Goal: Task Accomplishment & Management: Complete application form

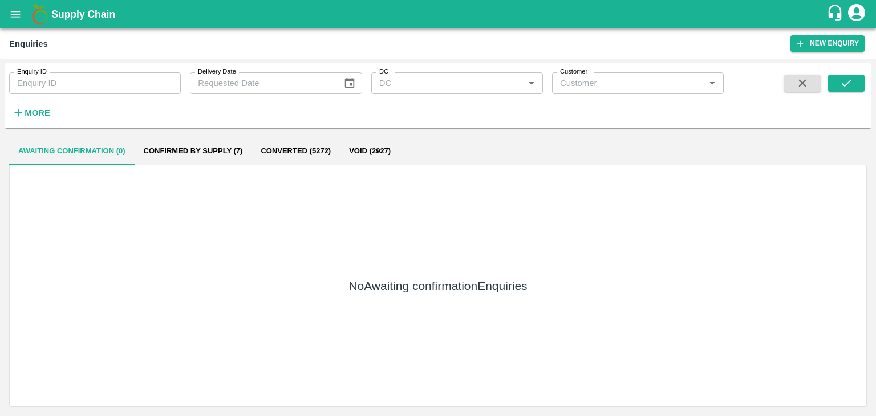
click at [857, 89] on button "submit" at bounding box center [846, 83] width 37 height 17
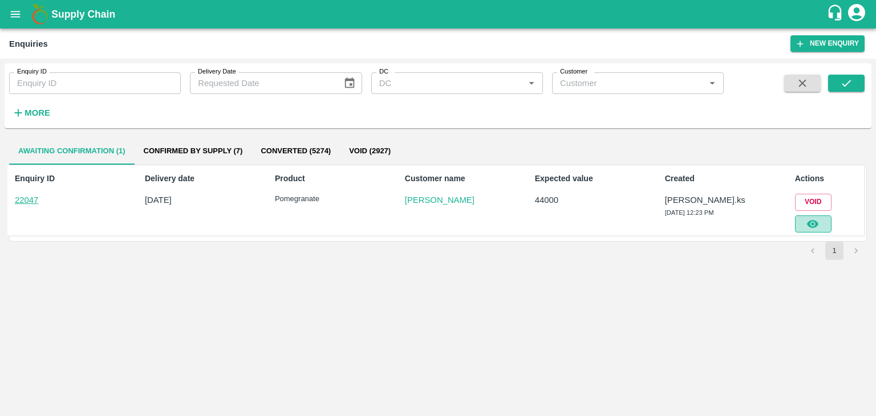
click at [813, 220] on icon "button" at bounding box center [812, 224] width 11 height 8
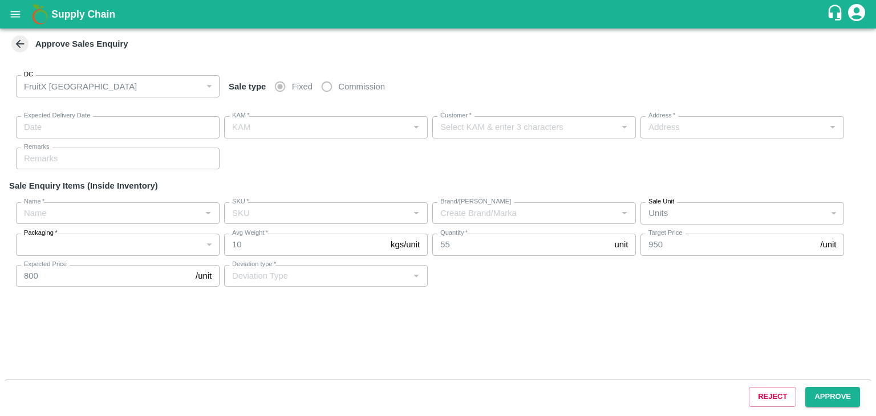
type input "[DATE] 12:25 PM"
type input "[PERSON_NAME].ks"
type input "[PERSON_NAME]"
type input "I53, huskur fruits Market , [GEOGRAPHIC_DATA] , [GEOGRAPHIC_DATA] , [GEOGRAPHIC…"
type input "Pomegranate"
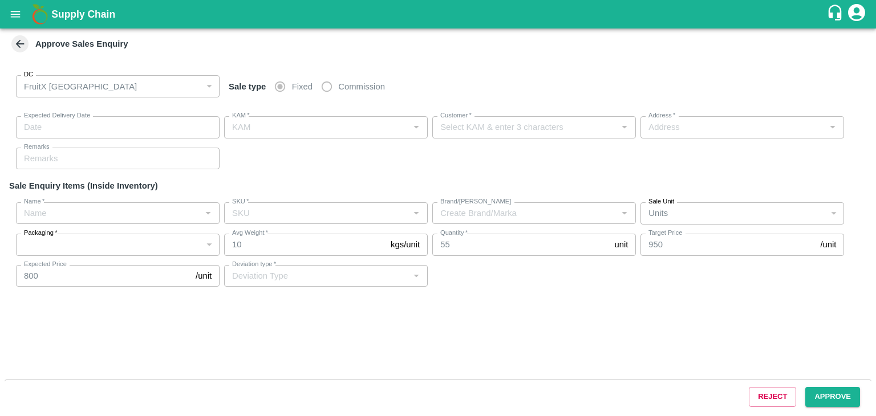
type input "KA-LP-200++"
type input "LP MSR"
type input "Others"
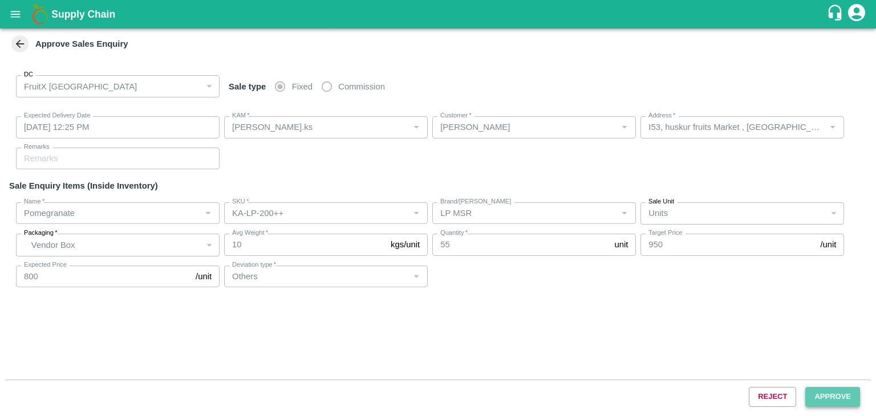
click at [824, 391] on button "Approve" at bounding box center [832, 397] width 55 height 20
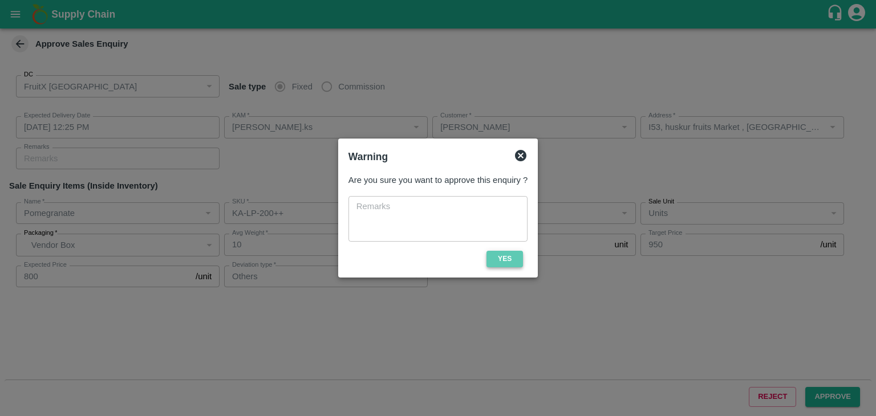
click at [511, 257] on button "Yes" at bounding box center [505, 259] width 37 height 17
